Goal: Transaction & Acquisition: Download file/media

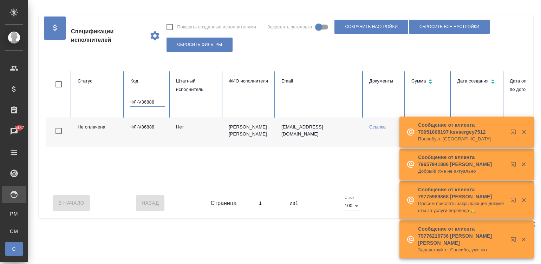
scroll to position [0, 110]
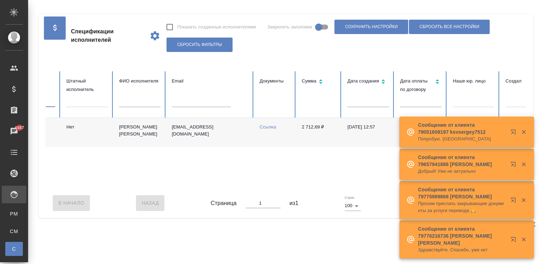
type input "ФЛ-V36888"
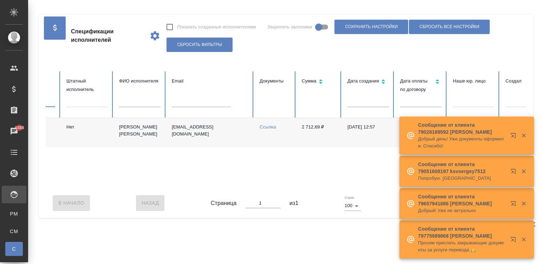
click at [308, 179] on div "Не оплачена ФЛ-V36888 Нет Авророва Елена atria2006@yandex.ru Ссылка 2 712,69 ₽ …" at bounding box center [312, 153] width 752 height 70
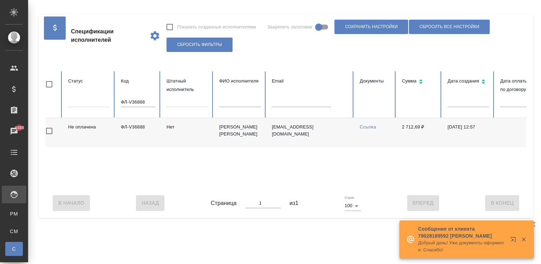
scroll to position [0, 0]
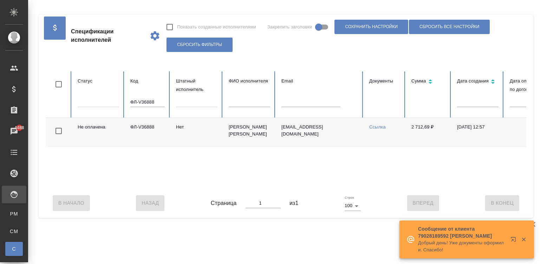
click at [140, 100] on input "ФЛ-V36888" at bounding box center [147, 102] width 34 height 10
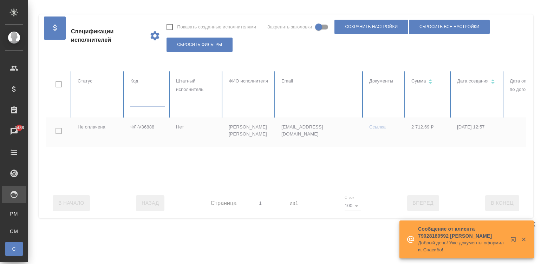
scroll to position [0, 271]
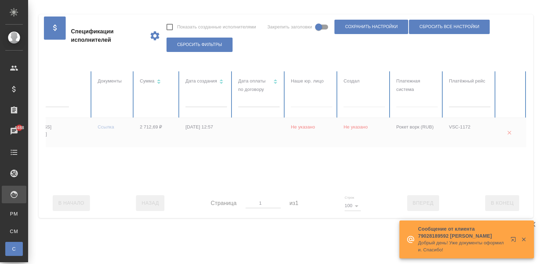
click at [413, 101] on div at bounding box center [416, 100] width 41 height 10
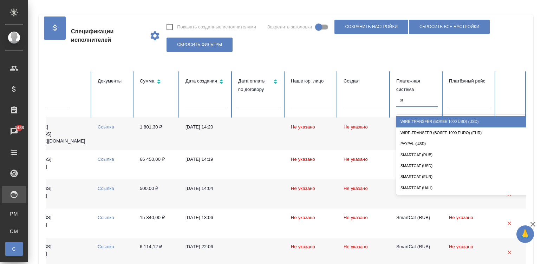
type input "sma"
click at [421, 121] on div "SmartCat (RUB)" at bounding box center [466, 121] width 140 height 11
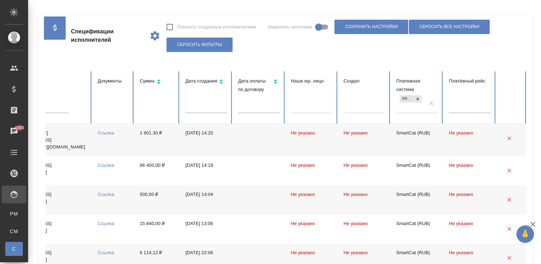
click at [264, 138] on td at bounding box center [258, 140] width 53 height 32
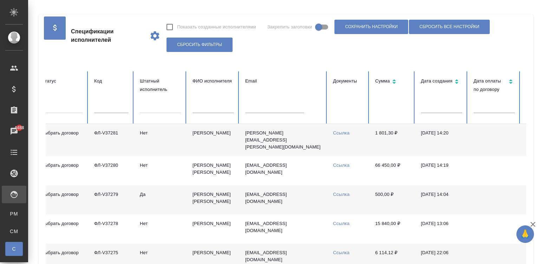
scroll to position [0, 0]
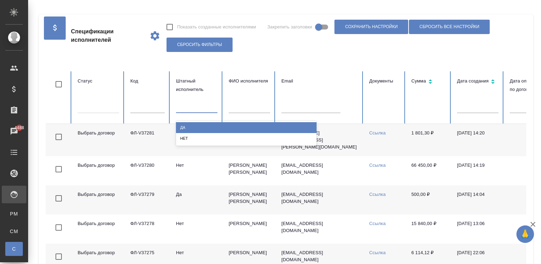
click at [181, 108] on div at bounding box center [196, 106] width 41 height 10
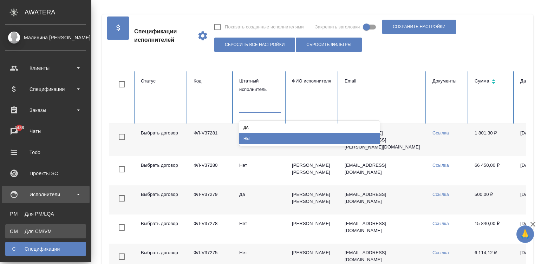
click at [6, 233] on link "CM Для CM/VM" at bounding box center [45, 231] width 81 height 14
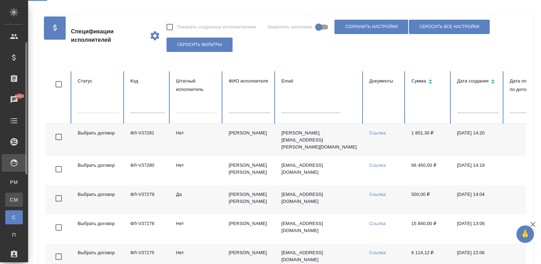
scroll to position [42, 0]
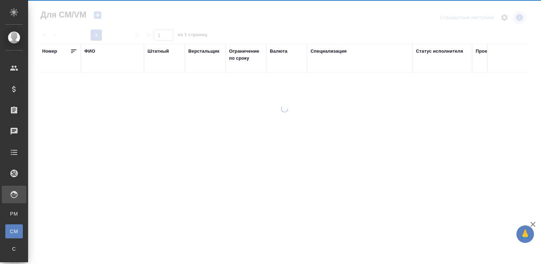
click at [8, 221] on ul "PM Для PM/LQA CM Для CM/VM С Спецификации П Платёжные рейсы" at bounding box center [14, 238] width 28 height 70
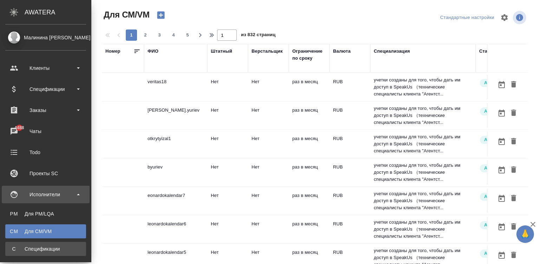
click at [11, 248] on span "С" at bounding box center [14, 248] width 11 height 7
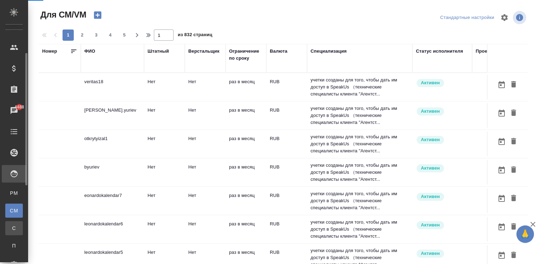
scroll to position [32, 0]
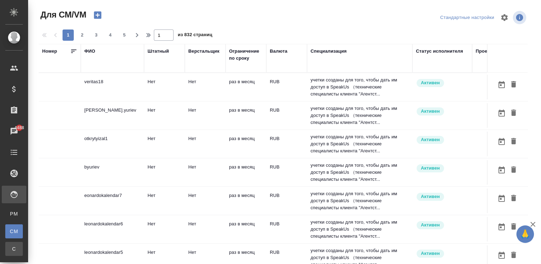
click at [13, 251] on span "С" at bounding box center [14, 248] width 11 height 7
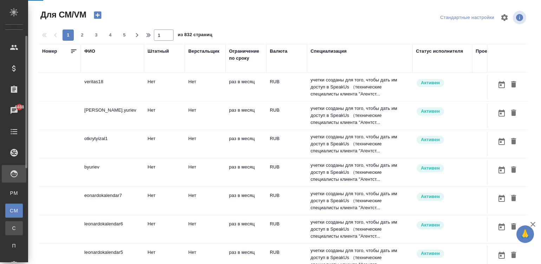
scroll to position [32, 0]
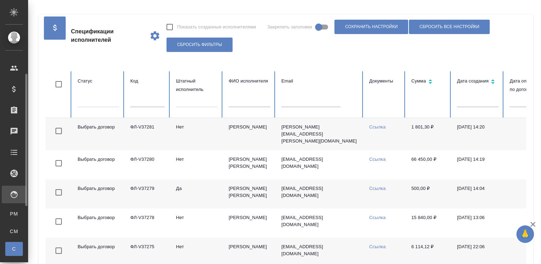
checkbox input "false"
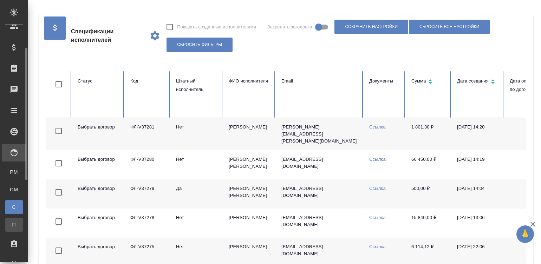
click at [13, 223] on span "П" at bounding box center [14, 224] width 11 height 7
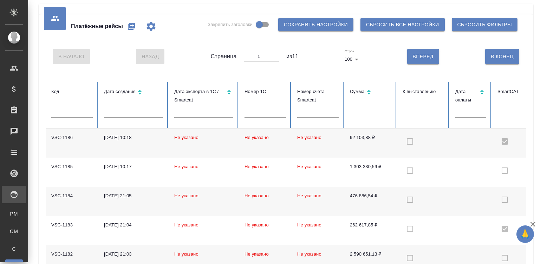
click at [425, 132] on td at bounding box center [423, 142] width 53 height 29
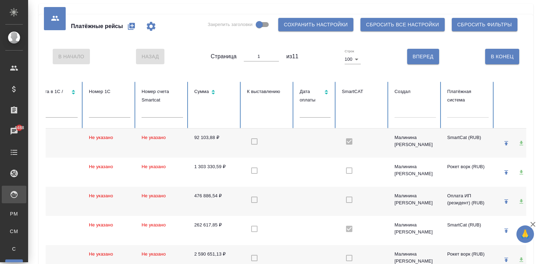
scroll to position [0, 175]
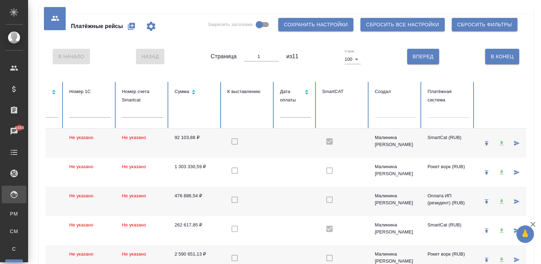
click at [431, 111] on input "text" at bounding box center [431, 110] width 1 height 5
click at [443, 109] on div at bounding box center [447, 111] width 41 height 10
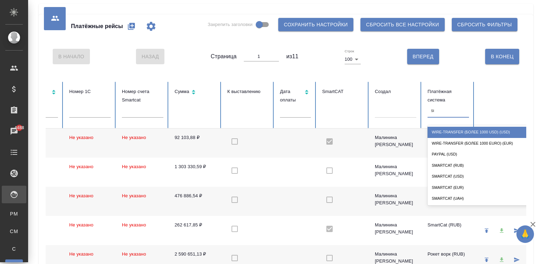
type input "sma"
click at [455, 130] on div "SmartCat (RUB)" at bounding box center [497, 132] width 140 height 11
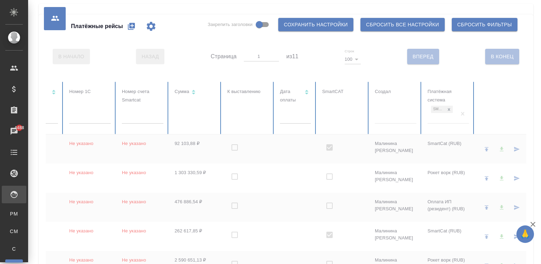
checkbox input "true"
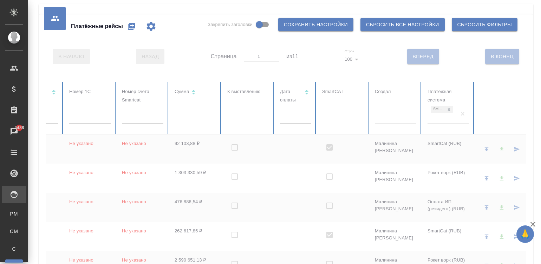
checkbox input "true"
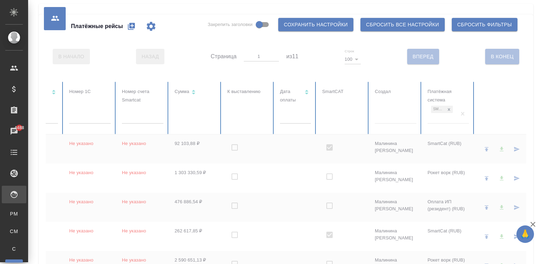
checkbox input "true"
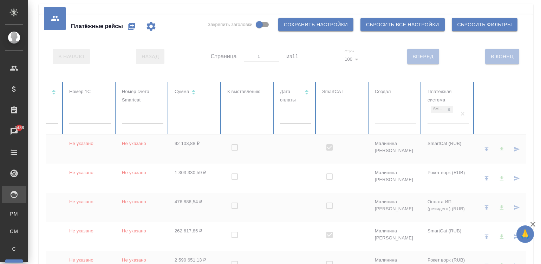
checkbox input "true"
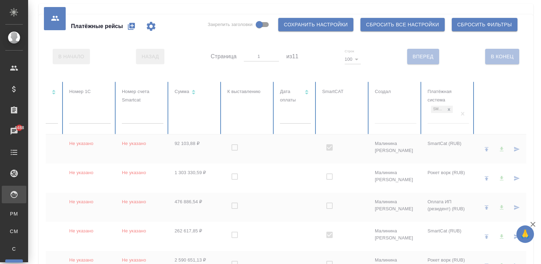
checkbox input "true"
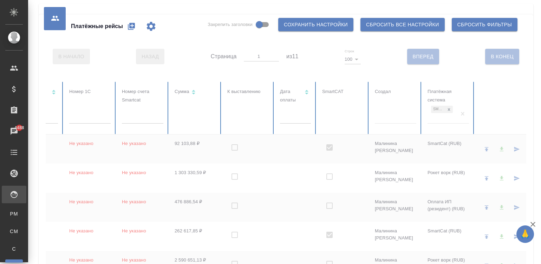
checkbox input "true"
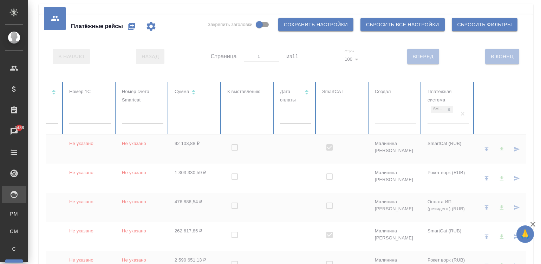
checkbox input "true"
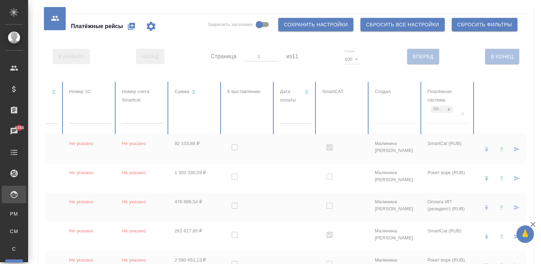
checkbox input "true"
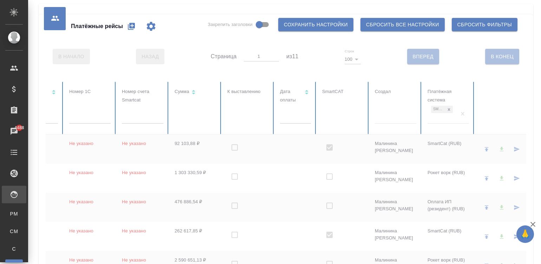
checkbox input "true"
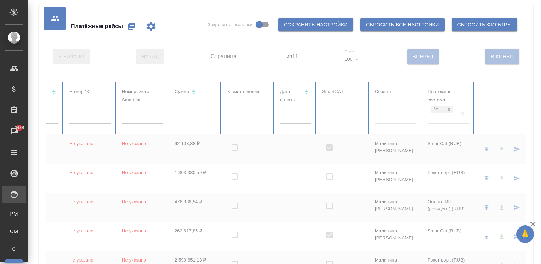
checkbox input "true"
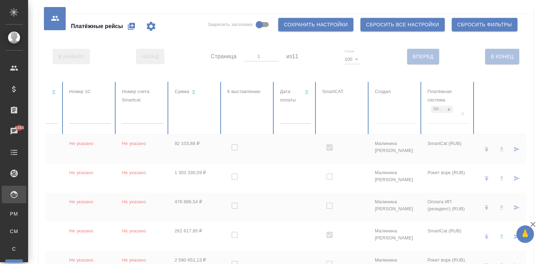
checkbox input "true"
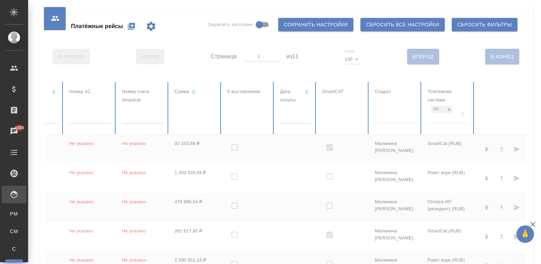
checkbox input "true"
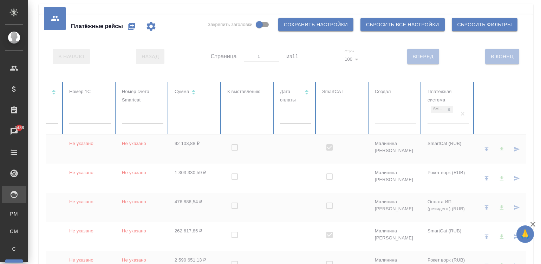
checkbox input "true"
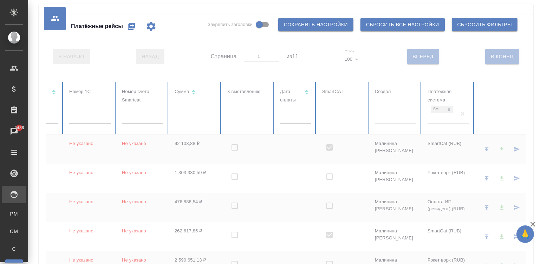
checkbox input "true"
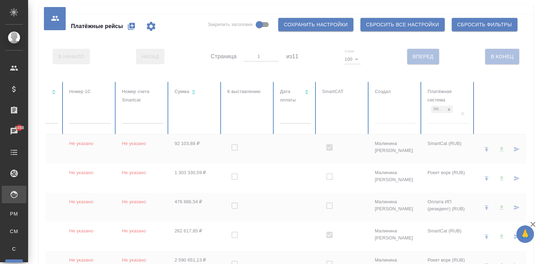
checkbox input "true"
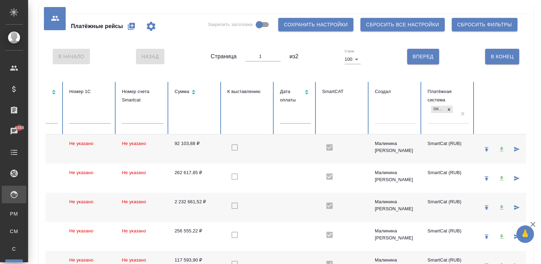
click at [170, 151] on td "92 103,88 ₽" at bounding box center [195, 148] width 53 height 29
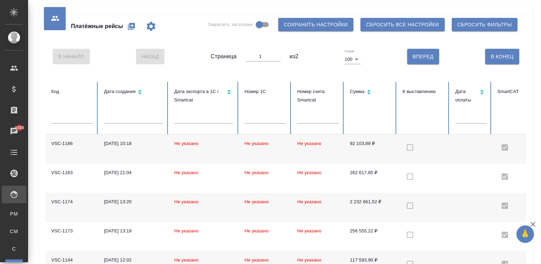
scroll to position [0, 17]
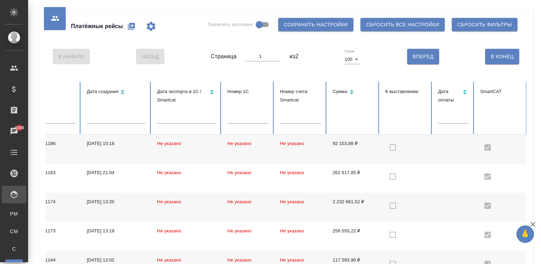
click at [232, 150] on td "Не указано" at bounding box center [248, 148] width 53 height 29
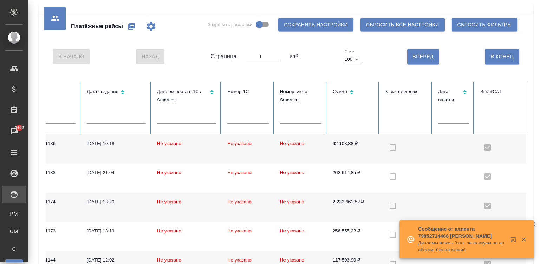
click at [199, 148] on td "Не указано" at bounding box center [186, 148] width 70 height 29
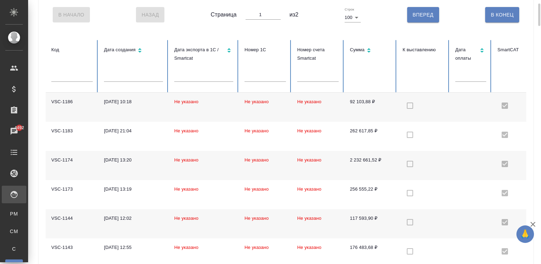
scroll to position [32, 0]
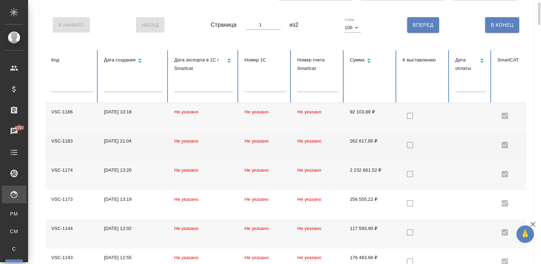
click at [277, 143] on td "Не указано" at bounding box center [265, 146] width 53 height 29
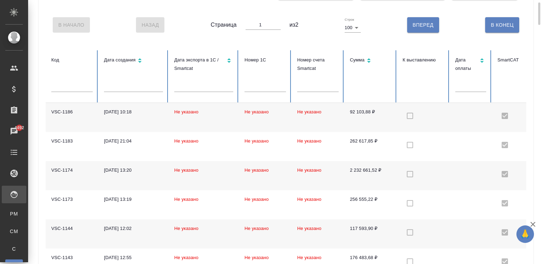
click at [216, 116] on td "Не указано" at bounding box center [204, 117] width 70 height 29
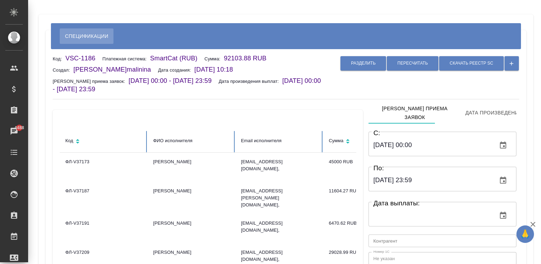
click at [283, 101] on div "Код ФИО исполнителя Email исполнителя Сумма ФЛ-V37173 Кучеренко Оксана Леонидов…" at bounding box center [207, 229] width 313 height 262
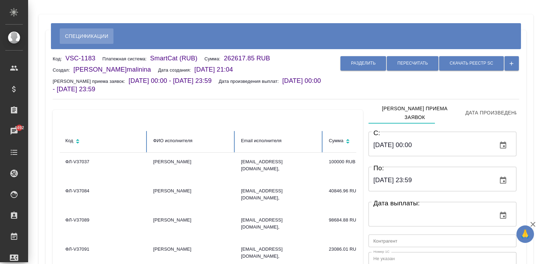
click at [323, 102] on div "Код ФИО исполнителя Email исполнителя Сумма ФЛ-V37037 Кучеренко Оксана Леонидов…" at bounding box center [207, 229] width 313 height 262
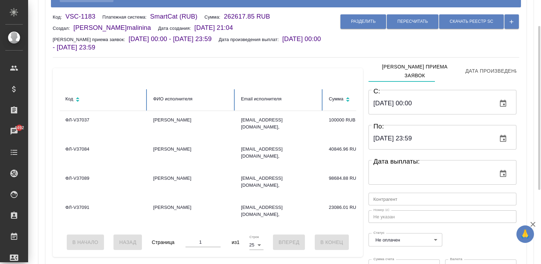
scroll to position [53, 0]
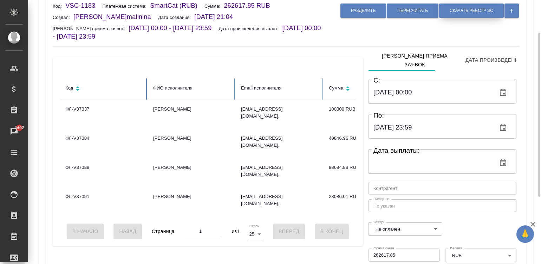
click at [467, 11] on span "Скачать реестр SC" at bounding box center [471, 11] width 44 height 6
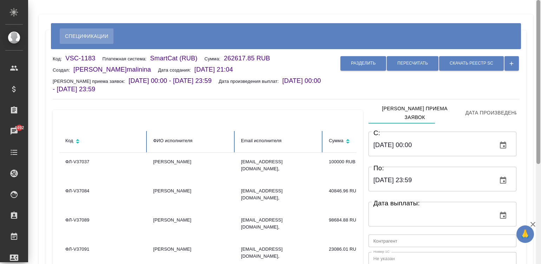
click at [535, 19] on div at bounding box center [537, 132] width 5 height 264
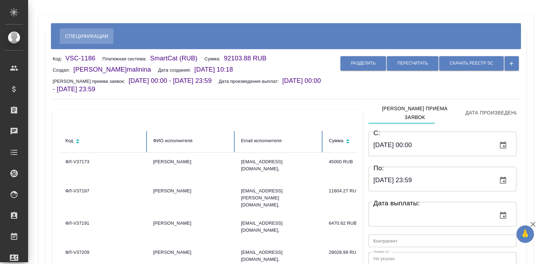
click at [400, 236] on input "text" at bounding box center [442, 241] width 148 height 13
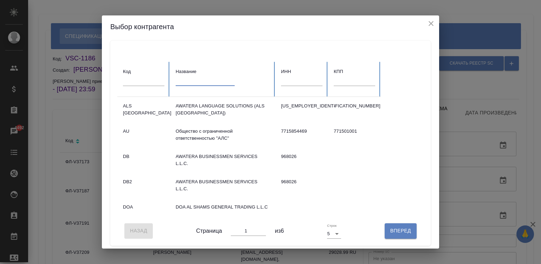
click at [195, 79] on input "text" at bounding box center [205, 81] width 59 height 10
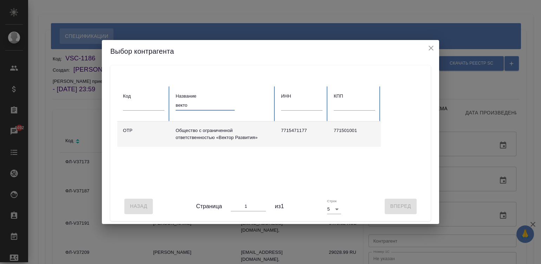
type input "векто"
click at [240, 126] on td "Общество с ограниченной ответственностью «Вектор Развития»" at bounding box center [222, 133] width 105 height 25
type input "(OTP) Общество с ограниченной ответственностью «Вектор Развития»"
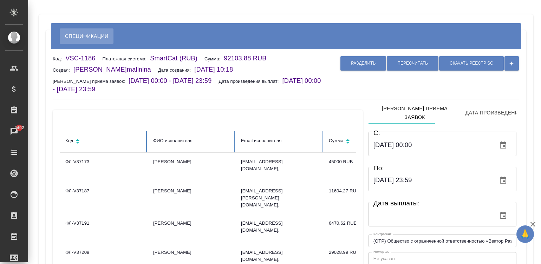
click at [240, 126] on td "Общество с ограниченной ответственностью «Вектор Развития»" at bounding box center [222, 133] width 105 height 25
click at [383, 86] on div "Разделить Пересчитать Скачать реестр SC" at bounding box center [422, 73] width 194 height 39
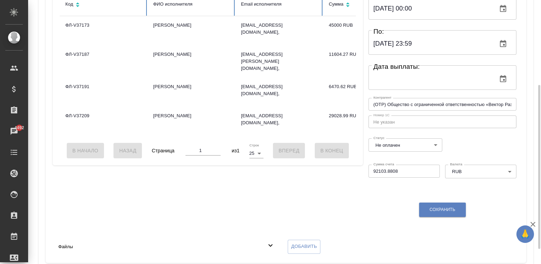
scroll to position [161, 0]
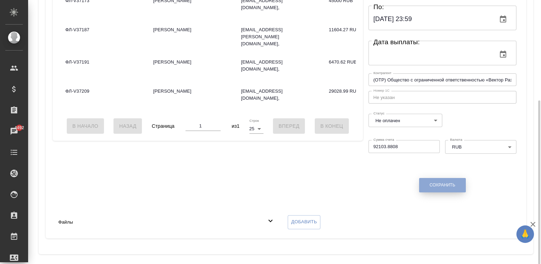
click at [456, 178] on button "Сохранить" at bounding box center [442, 185] width 47 height 14
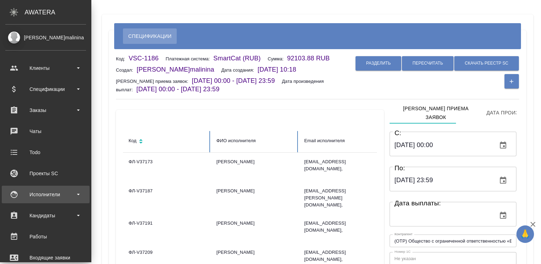
click at [17, 192] on div "Исполнители" at bounding box center [45, 194] width 81 height 11
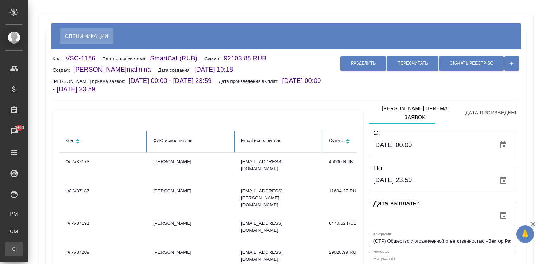
click at [11, 249] on div "Спецификации" at bounding box center [5, 248] width 11 height 7
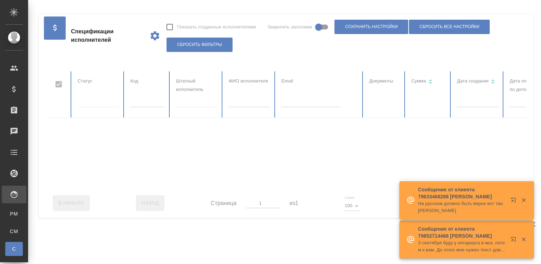
checkbox input "false"
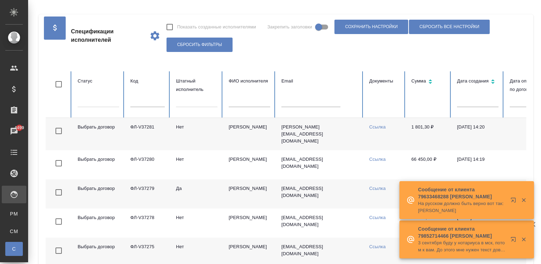
click at [140, 103] on input "text" at bounding box center [147, 102] width 34 height 10
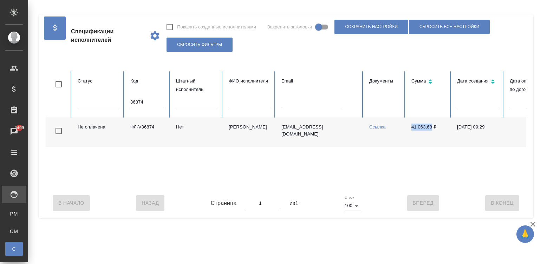
drag, startPoint x: 407, startPoint y: 124, endPoint x: 432, endPoint y: 127, distance: 25.0
click at [432, 127] on td "41 063,68 ₽" at bounding box center [429, 132] width 46 height 29
copy td "41 063,68"
click at [189, 128] on td "Нет" at bounding box center [196, 132] width 53 height 29
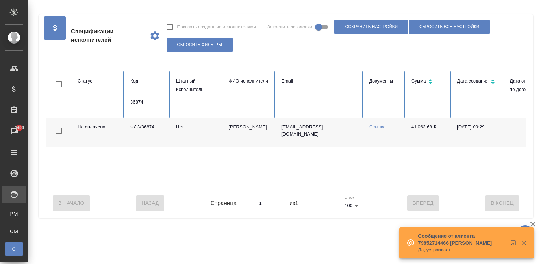
click at [146, 98] on input "36874" at bounding box center [147, 102] width 34 height 10
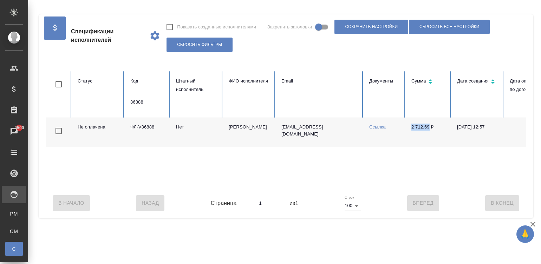
drag, startPoint x: 406, startPoint y: 127, endPoint x: 430, endPoint y: 128, distance: 23.9
click at [430, 128] on td "2 712,69 ₽" at bounding box center [429, 132] width 46 height 29
copy td "2 712,69"
click at [252, 131] on td "Авророва Елена" at bounding box center [249, 132] width 53 height 29
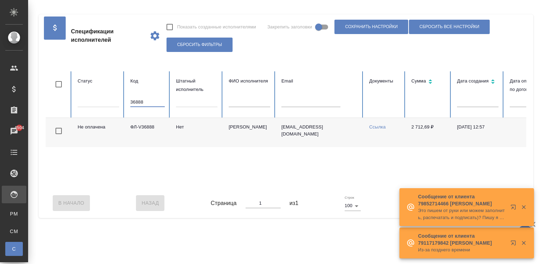
click at [140, 101] on input "36888" at bounding box center [147, 102] width 34 height 10
type input "35414"
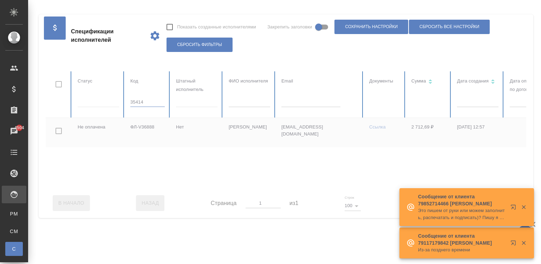
checkbox input "true"
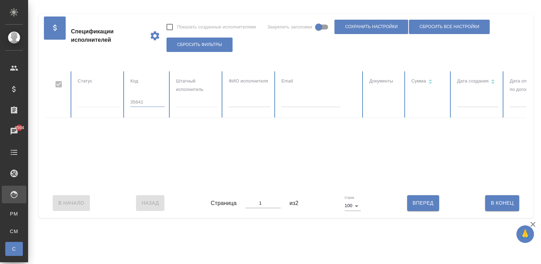
type input "356414"
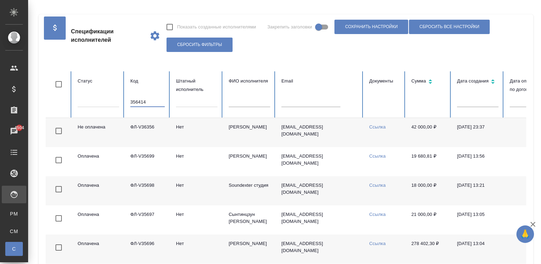
checkbox input "false"
click at [135, 101] on input "356414" at bounding box center [147, 102] width 34 height 10
type input "2"
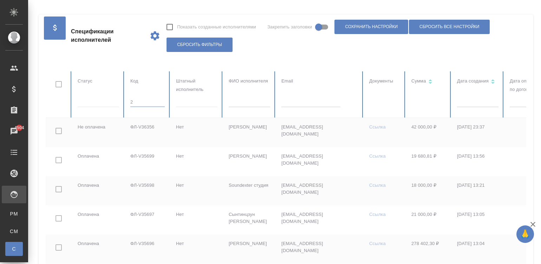
checkbox input "true"
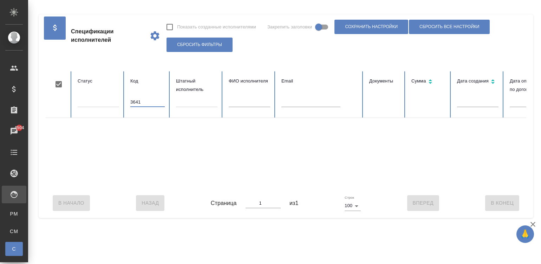
type input "36414"
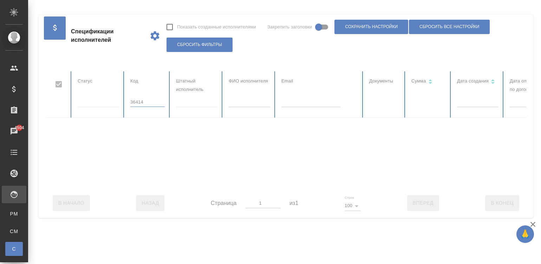
checkbox input "false"
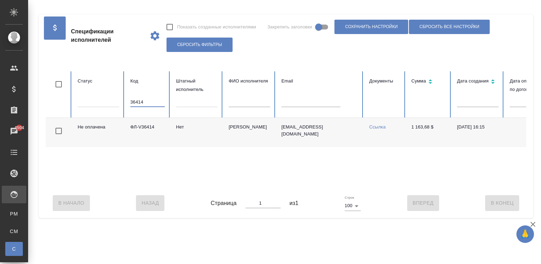
type input "36414"
click at [292, 136] on td "Hw.inyoung@gmail.com" at bounding box center [320, 132] width 88 height 29
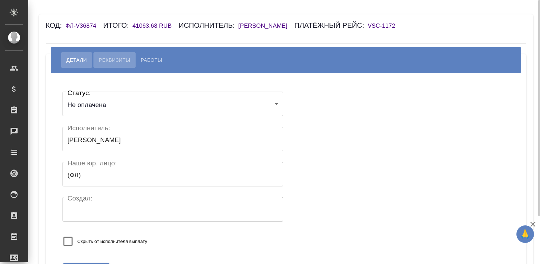
click at [112, 64] on span "Реквизиты" at bounding box center [114, 60] width 31 height 8
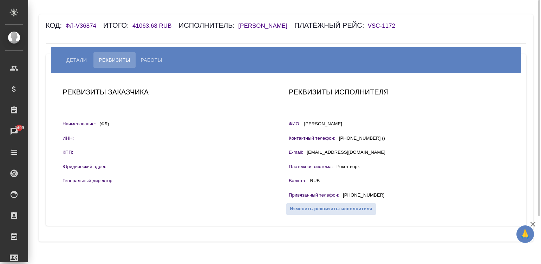
drag, startPoint x: 383, startPoint y: 203, endPoint x: 341, endPoint y: 204, distance: 41.4
click at [341, 200] on div "Привязанный телефон : +7(927)876-03-80" at bounding box center [399, 196] width 220 height 9
copy p "+7(927)876-03-80"
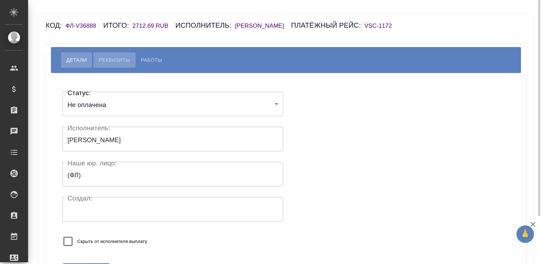
click at [114, 61] on span "Реквизиты" at bounding box center [114, 60] width 31 height 8
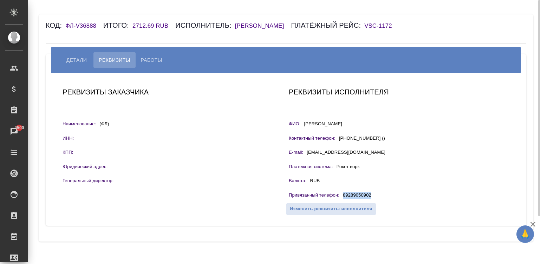
drag, startPoint x: 373, startPoint y: 194, endPoint x: 342, endPoint y: 197, distance: 30.6
click at [342, 197] on div "Привязанный телефон : [PHONE_NUMBER]" at bounding box center [399, 196] width 220 height 9
copy p "89289050902"
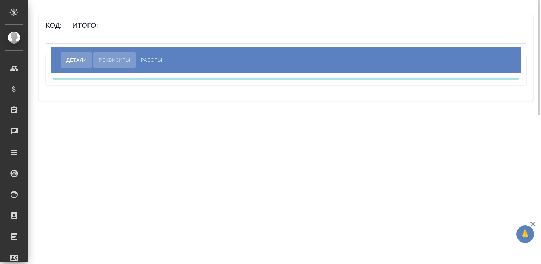
click at [118, 61] on span "Реквизиты" at bounding box center [114, 60] width 31 height 8
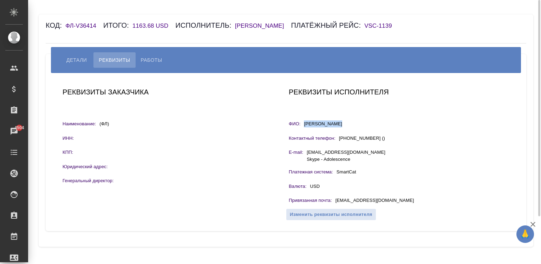
drag, startPoint x: 344, startPoint y: 125, endPoint x: 300, endPoint y: 123, distance: 43.6
click at [300, 123] on div "ФИО: Hwang Inyoung" at bounding box center [399, 124] width 220 height 9
copy div "ФИО: Hwang Inyoung"
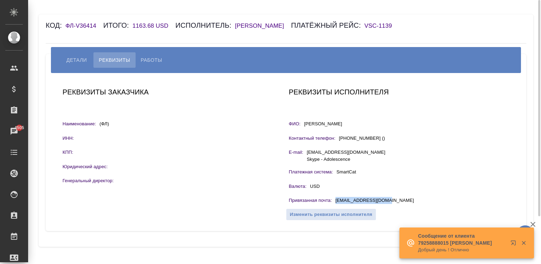
drag, startPoint x: 393, startPoint y: 200, endPoint x: 336, endPoint y: 202, distance: 56.5
click at [336, 202] on div "Привязанная почта : Hw.inyoung@gmail.com" at bounding box center [399, 201] width 220 height 9
copy p "Hw.inyoung@gmail.com"
click at [151, 54] on button "Работы" at bounding box center [152, 59] width 32 height 15
select select "10"
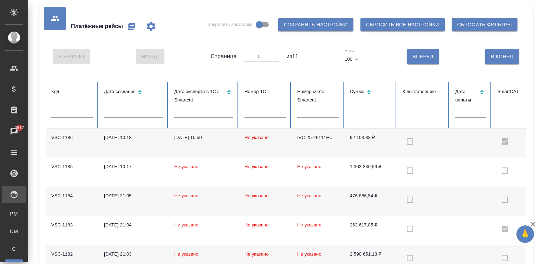
click at [304, 152] on td "IVC-25-26111EU" at bounding box center [317, 142] width 53 height 29
click at [302, 144] on td "IVC-25-26111EU" at bounding box center [317, 142] width 53 height 29
click at [351, 144] on td "92 103,88 ₽" at bounding box center [370, 142] width 53 height 29
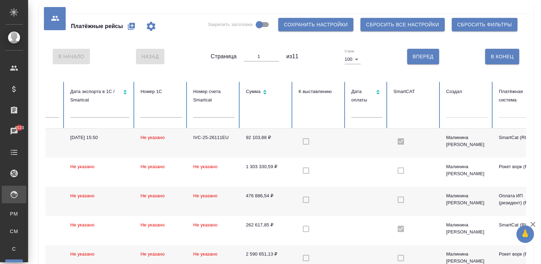
scroll to position [0, 193]
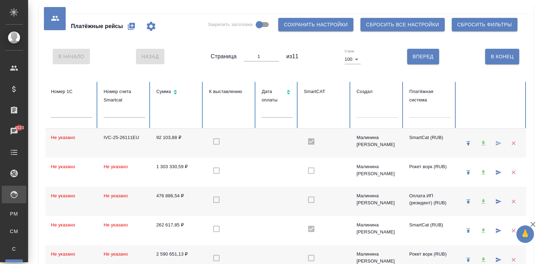
click at [493, 140] on div at bounding box center [497, 143] width 15 height 18
click at [290, 139] on td at bounding box center [277, 142] width 42 height 29
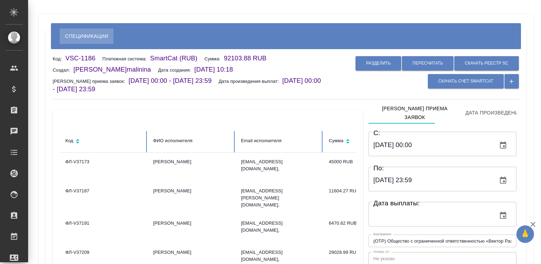
click at [393, 80] on div "Разделить Пересчитать Скачать реестр SC Скачать счет Smartcat" at bounding box center [422, 72] width 194 height 36
click at [465, 80] on span "Скачать счет Smartcat" at bounding box center [465, 81] width 55 height 6
drag, startPoint x: 249, startPoint y: 56, endPoint x: 225, endPoint y: 56, distance: 24.6
click at [225, 56] on p "92103.88 RUB" at bounding box center [249, 58] width 50 height 7
copy p "92103.88"
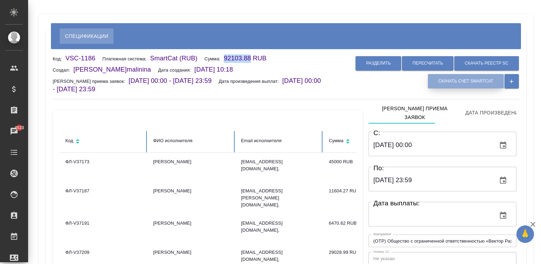
click at [451, 84] on span "Скачать счет Smartcat" at bounding box center [465, 81] width 55 height 6
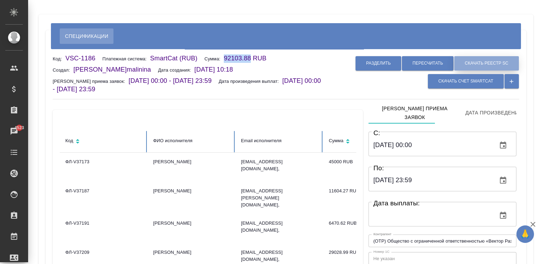
click at [481, 61] on span "Скачать реестр SC" at bounding box center [486, 63] width 44 height 6
